Goal: Task Accomplishment & Management: Use online tool/utility

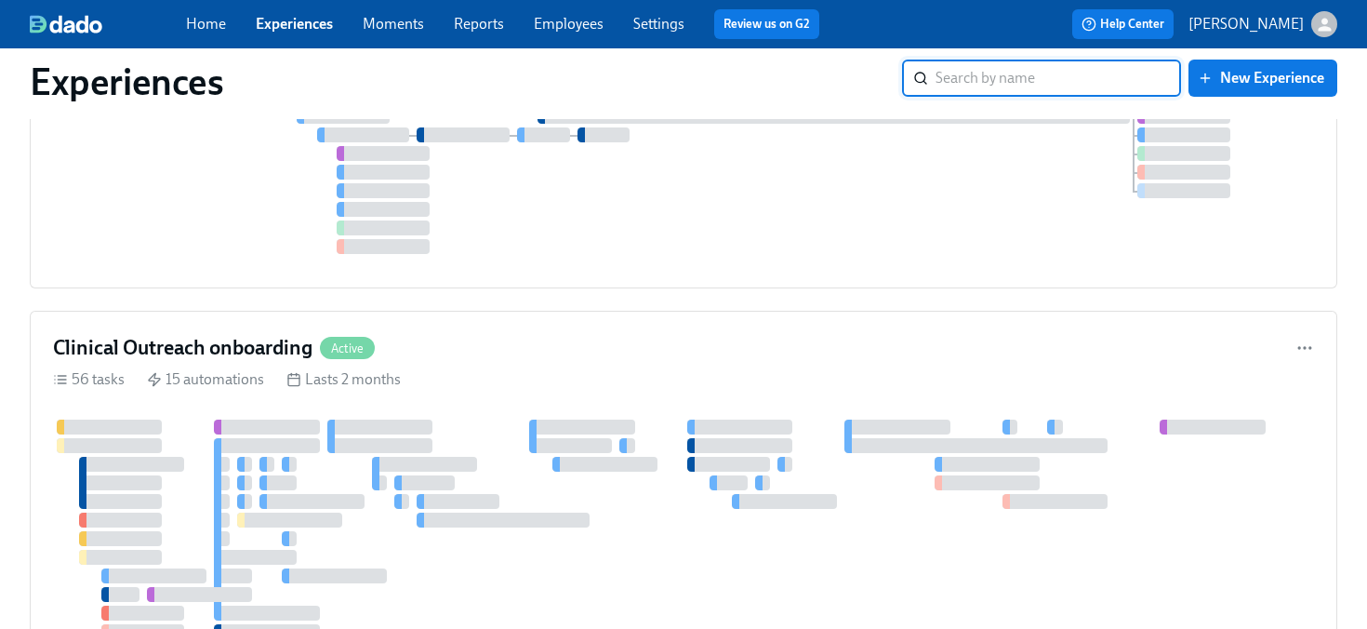
scroll to position [624, 0]
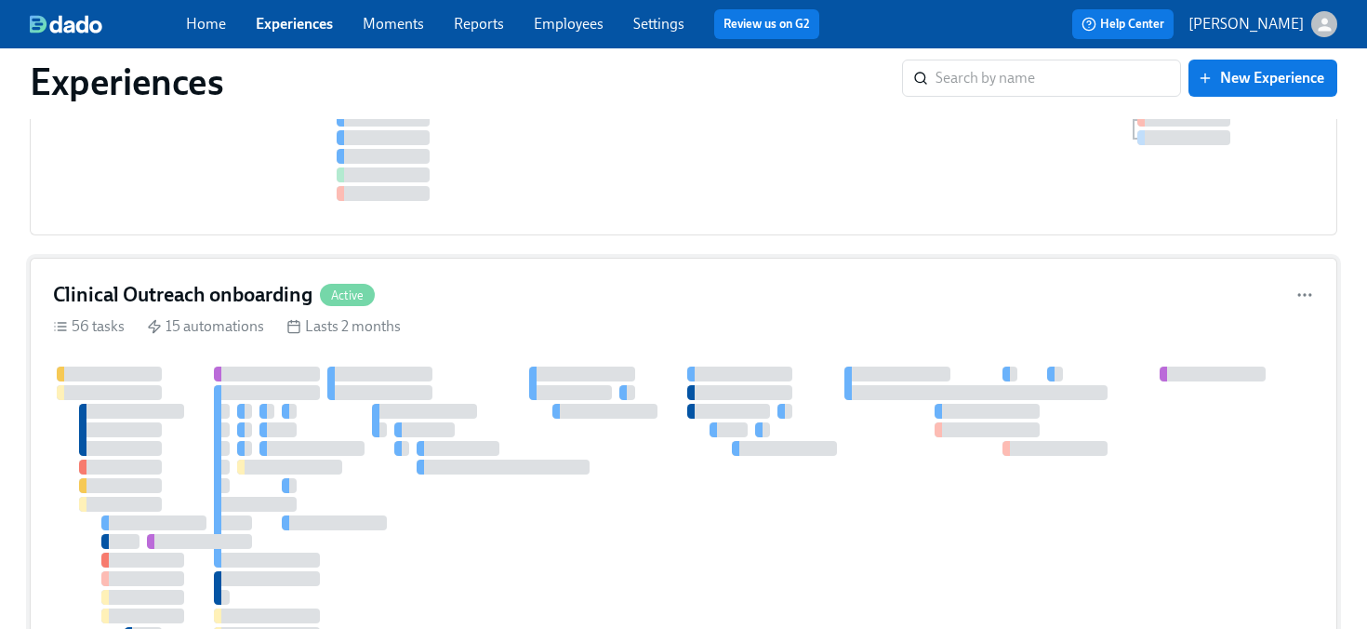
click at [476, 360] on div "Clinical Outreach onboarding Active 56 tasks 15 automations Lasts 2 months" at bounding box center [684, 635] width 1308 height 754
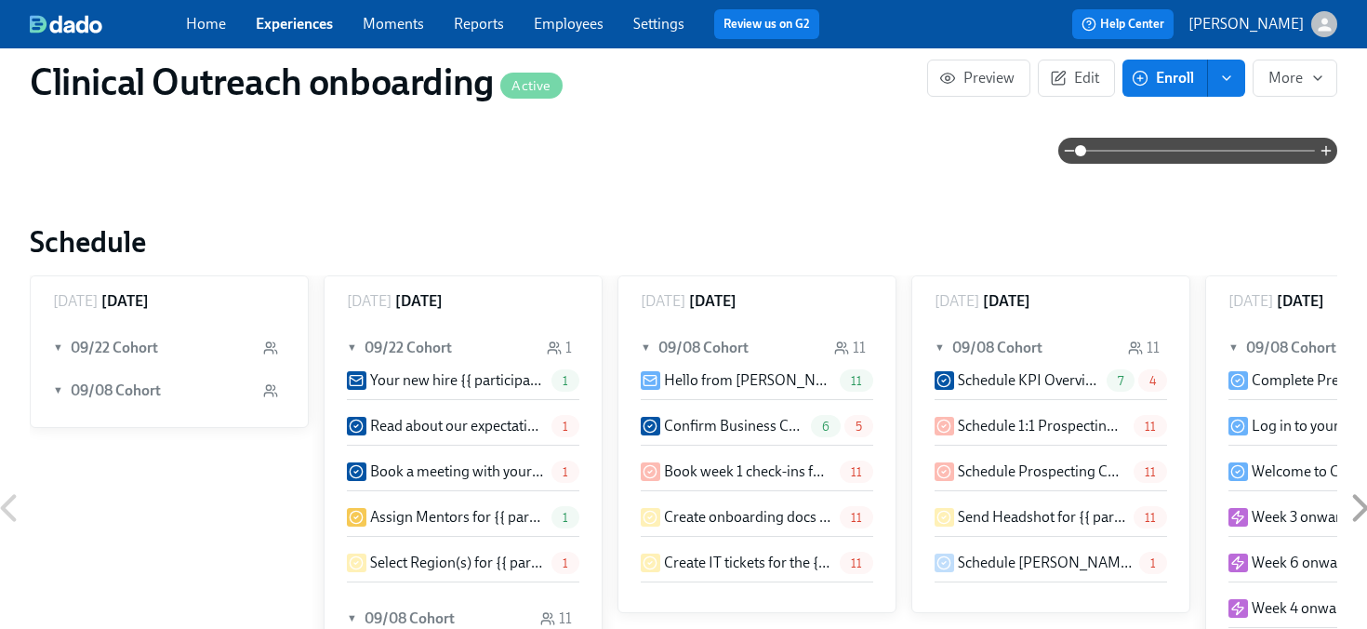
scroll to position [2597, 0]
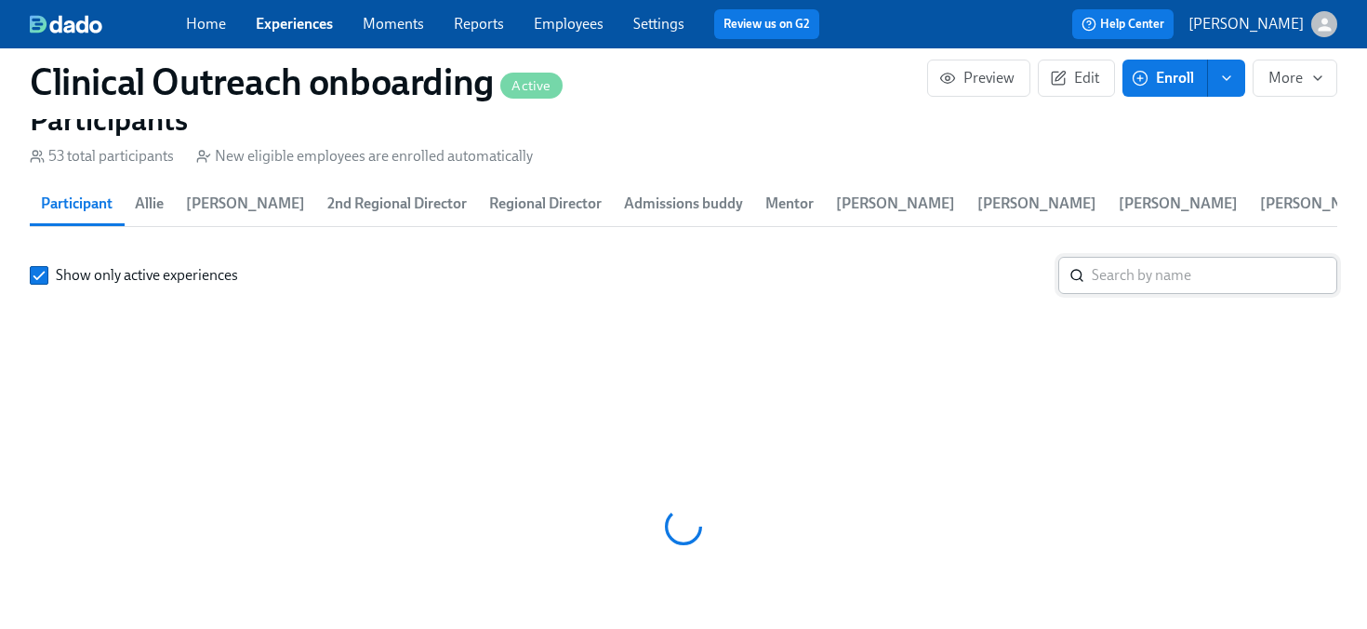
click at [1120, 272] on input "search" at bounding box center [1215, 275] width 246 height 37
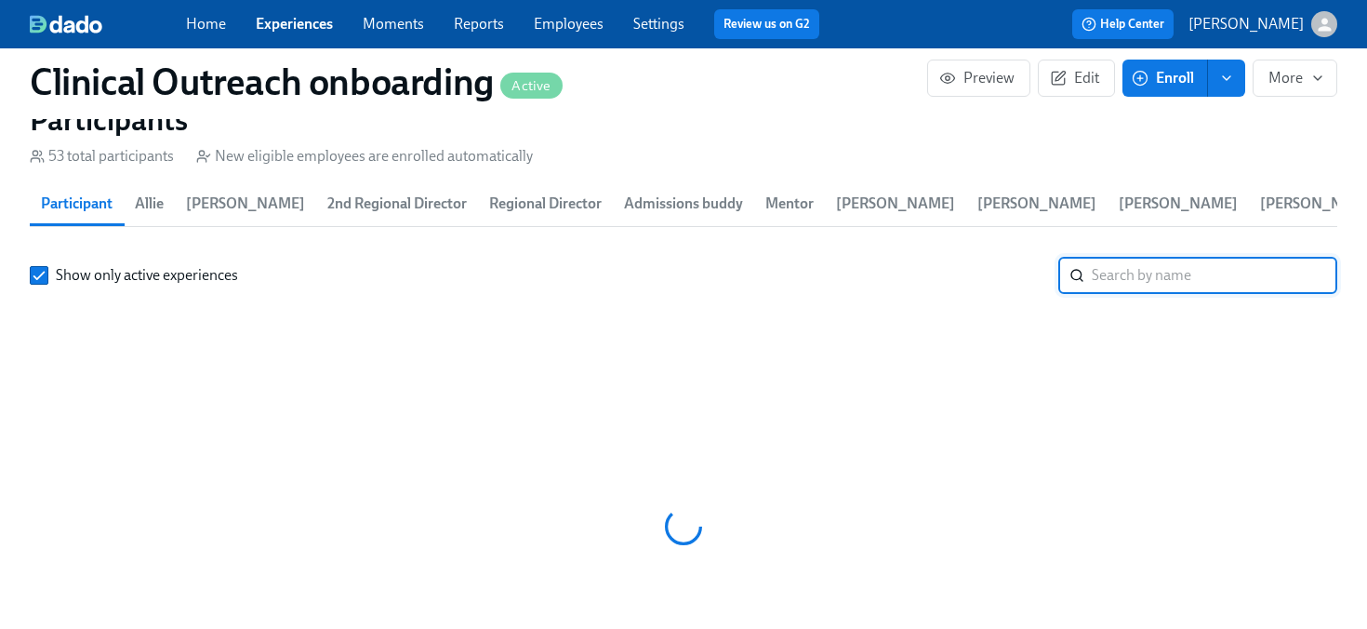
scroll to position [0, 9987]
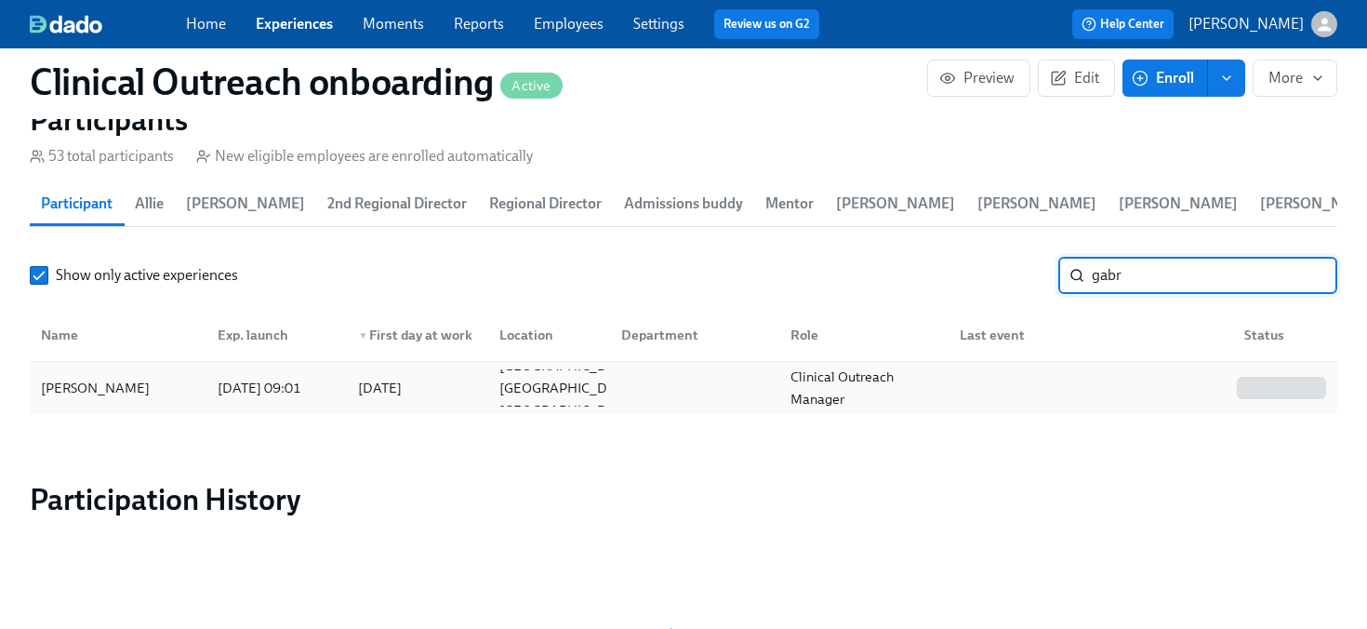
type input "gabr"
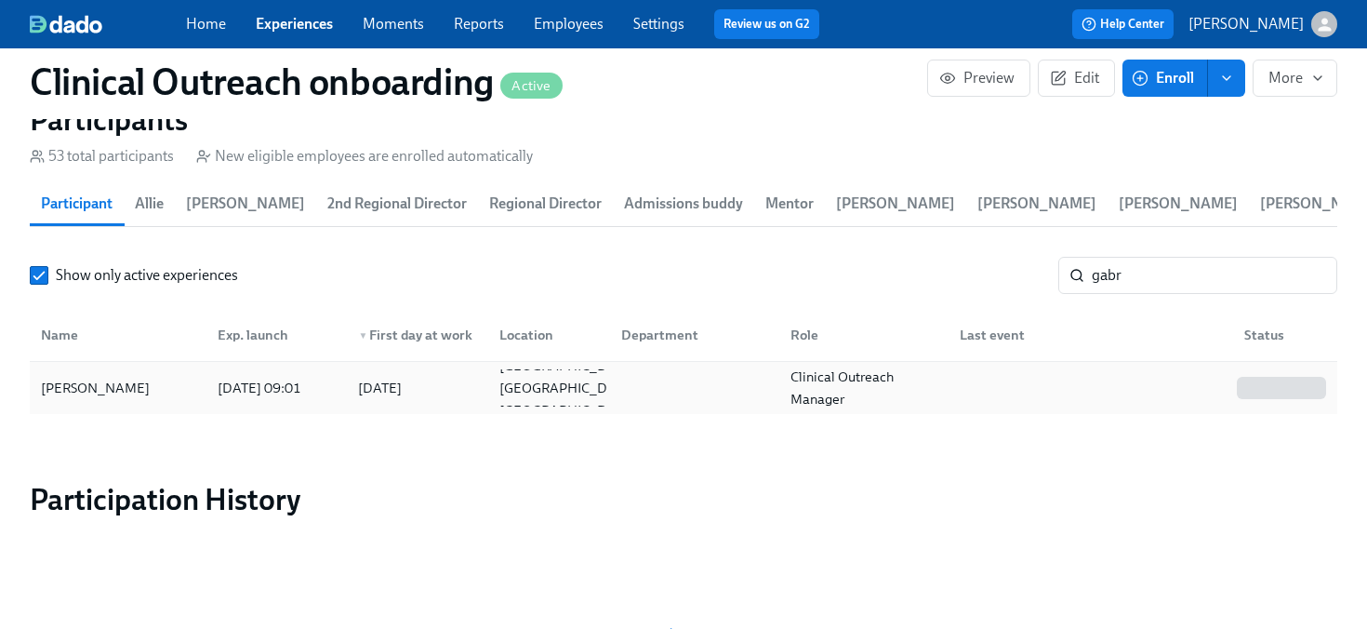
click at [266, 391] on div "[DATE] 09:01" at bounding box center [259, 388] width 99 height 22
